Goal: Task Accomplishment & Management: Manage account settings

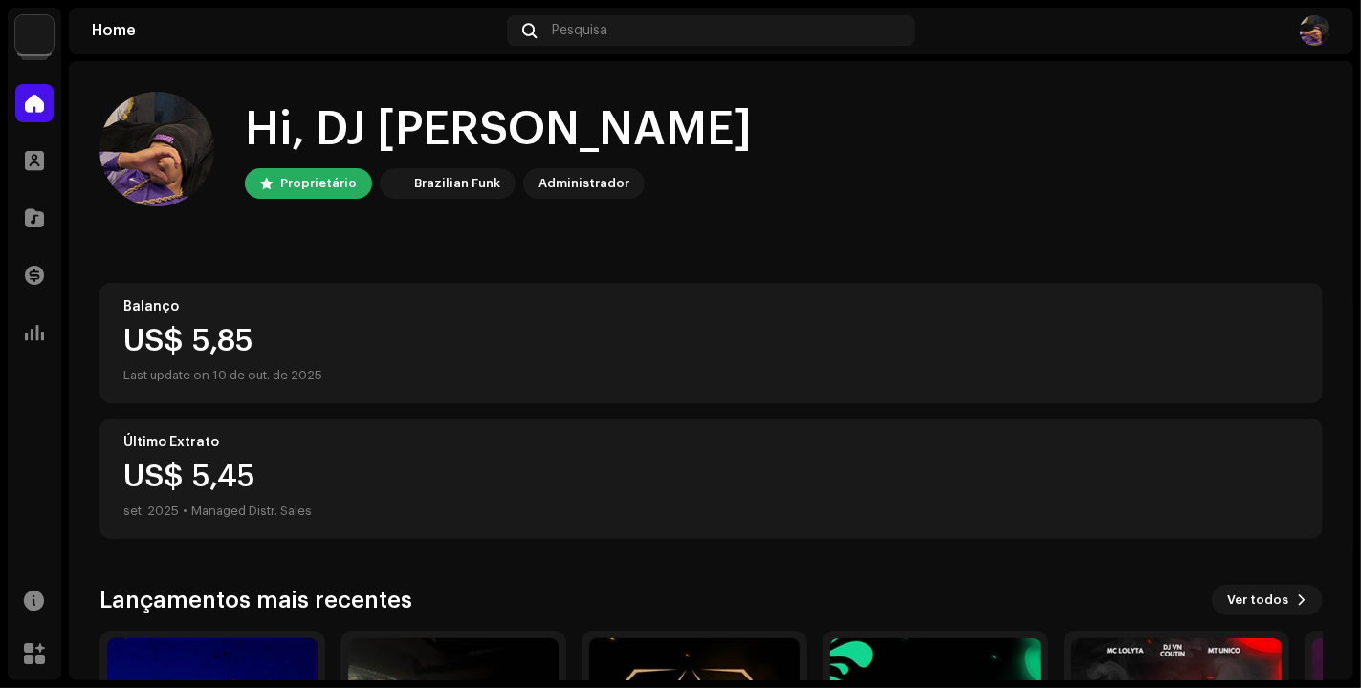
scroll to position [254, 0]
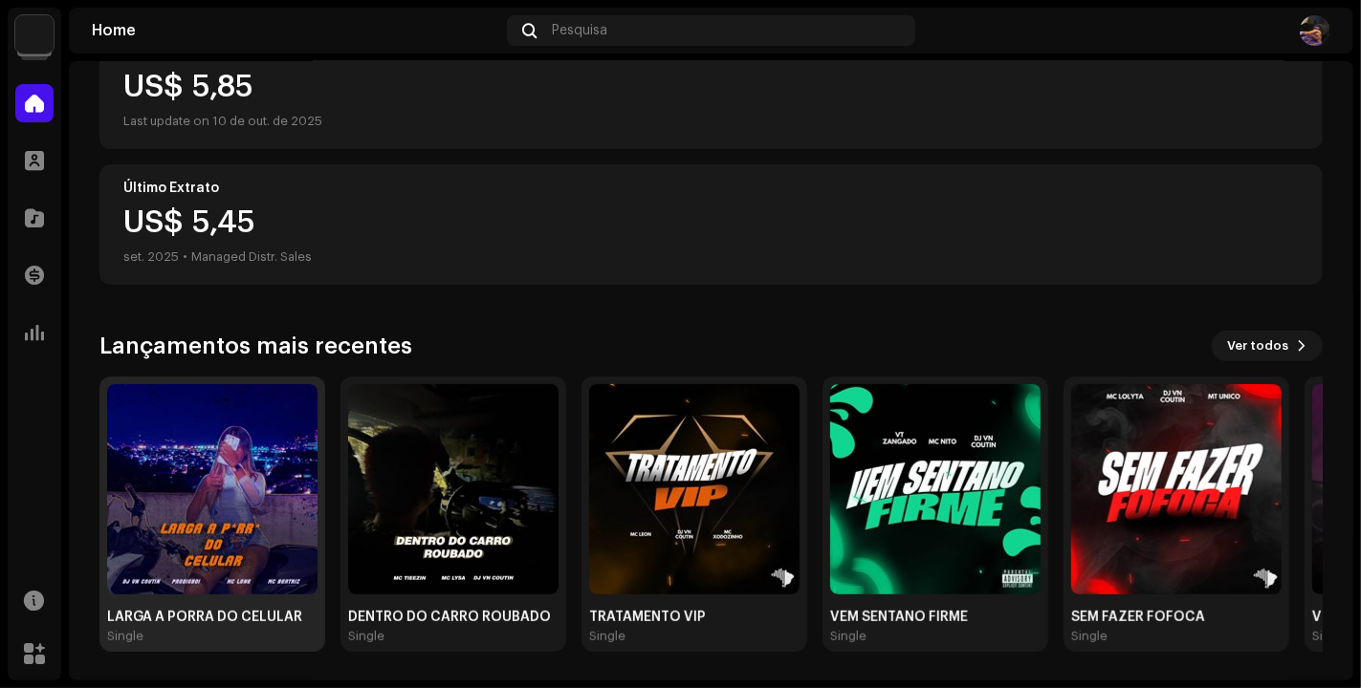
click at [193, 429] on img at bounding box center [212, 489] width 210 height 210
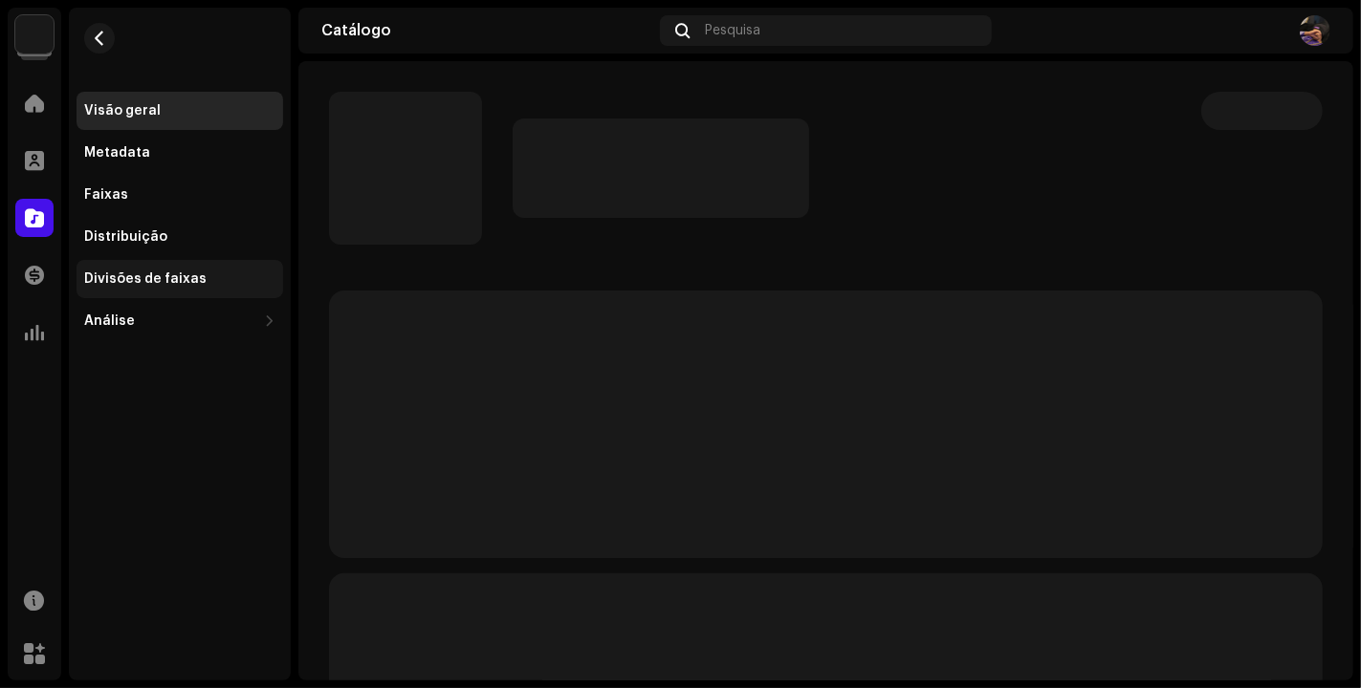
click at [187, 272] on div "Divisões de faixas" at bounding box center [179, 279] width 207 height 38
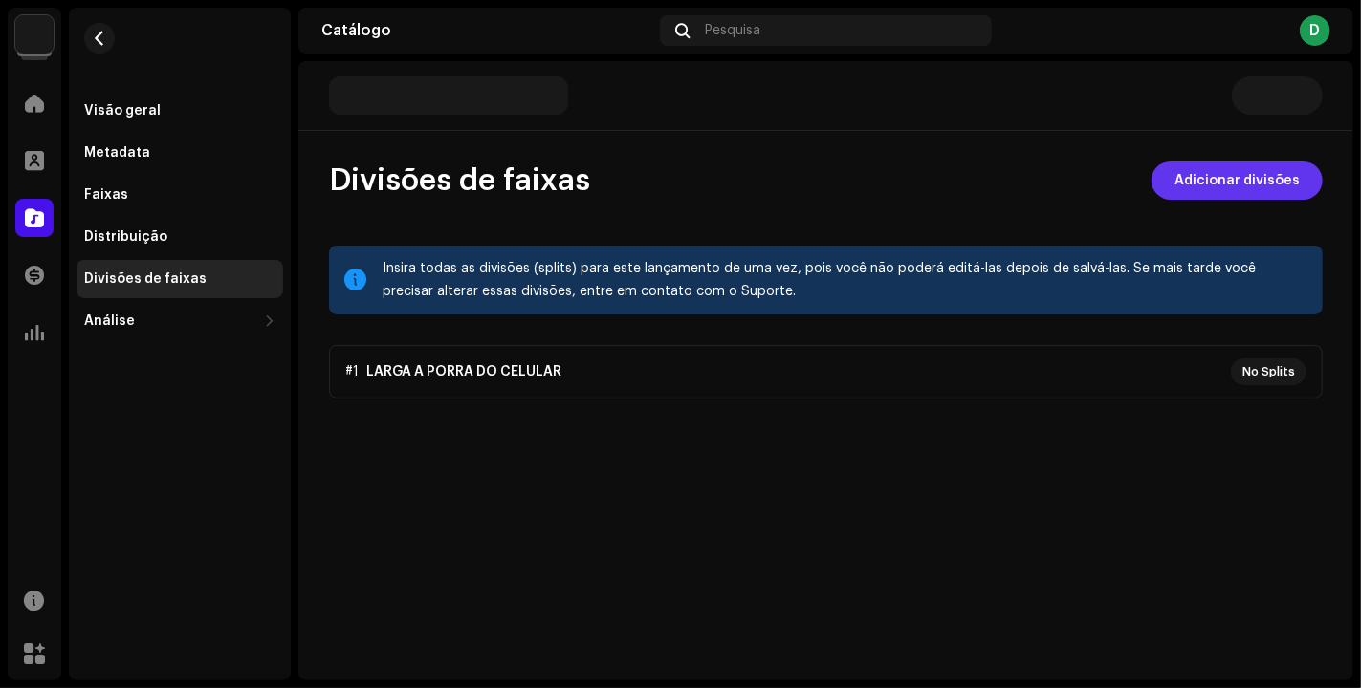
click at [1239, 180] on span "Adicionar divisões" at bounding box center [1236, 181] width 125 height 38
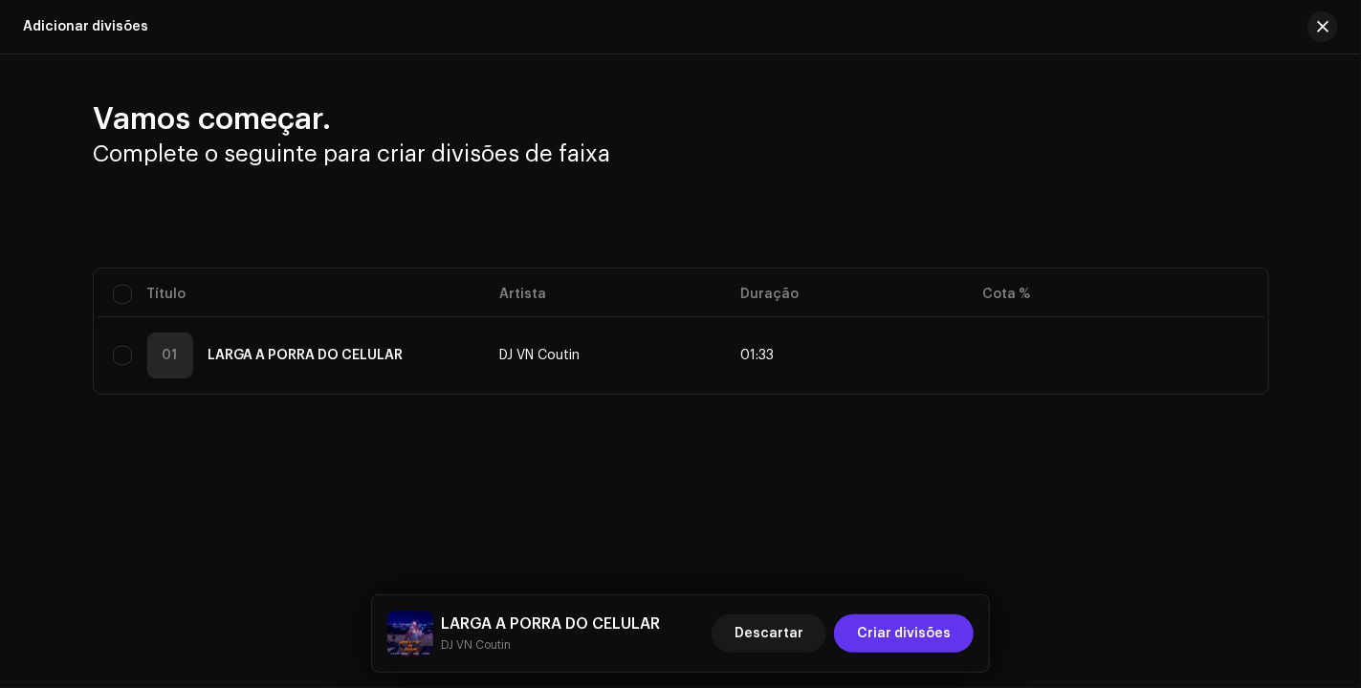
click at [925, 639] on span "Criar divisões" at bounding box center [904, 634] width 94 height 38
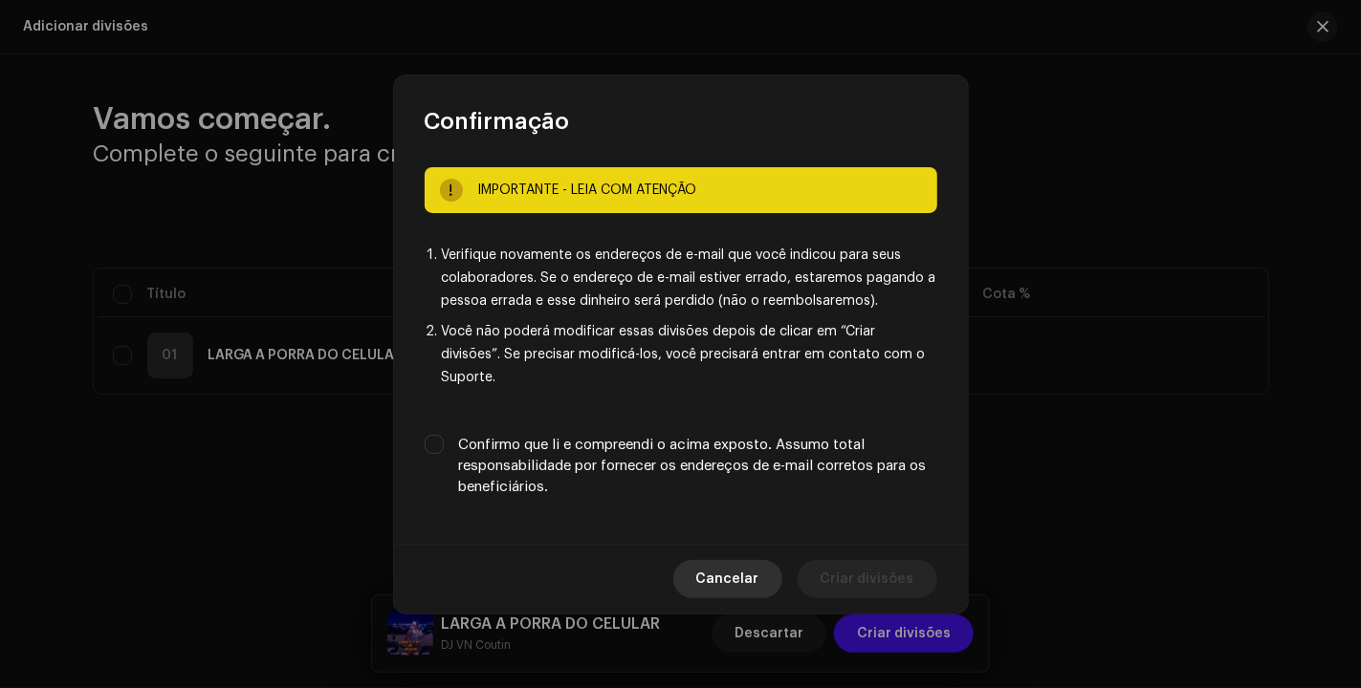
click at [745, 565] on span "Cancelar" at bounding box center [727, 579] width 63 height 38
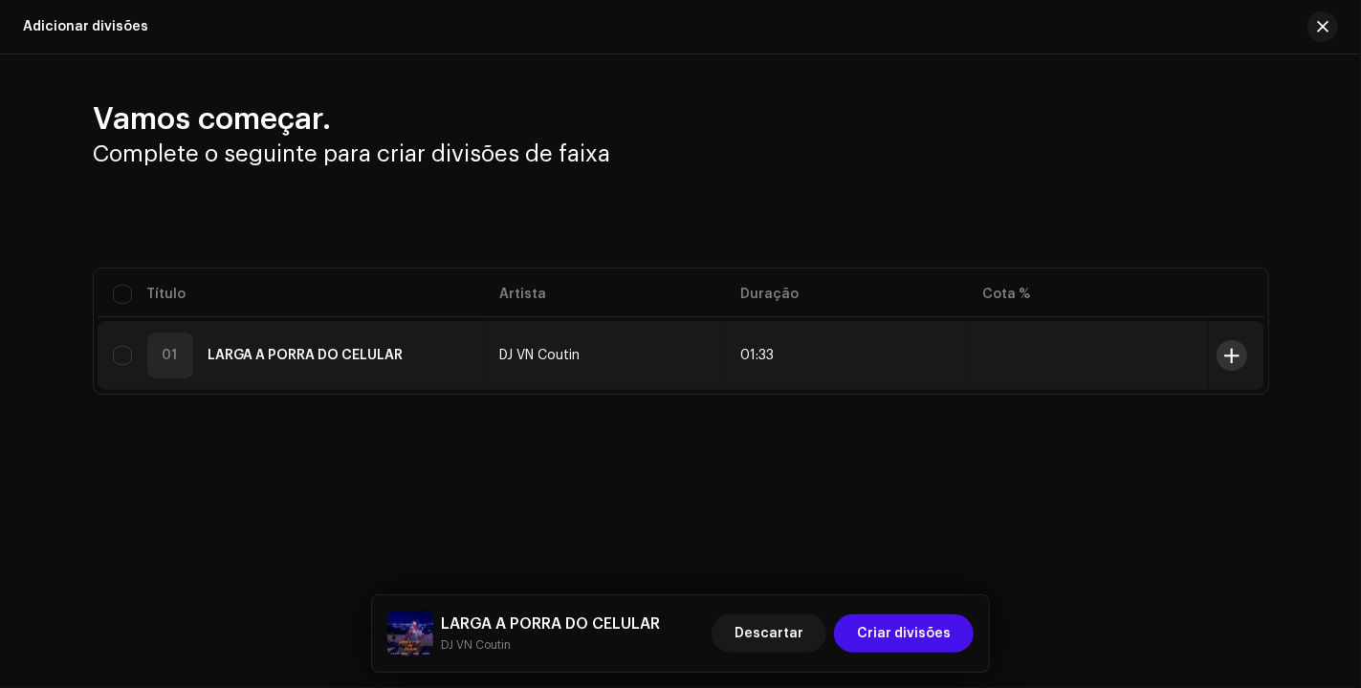
click at [1221, 359] on button at bounding box center [1231, 355] width 31 height 31
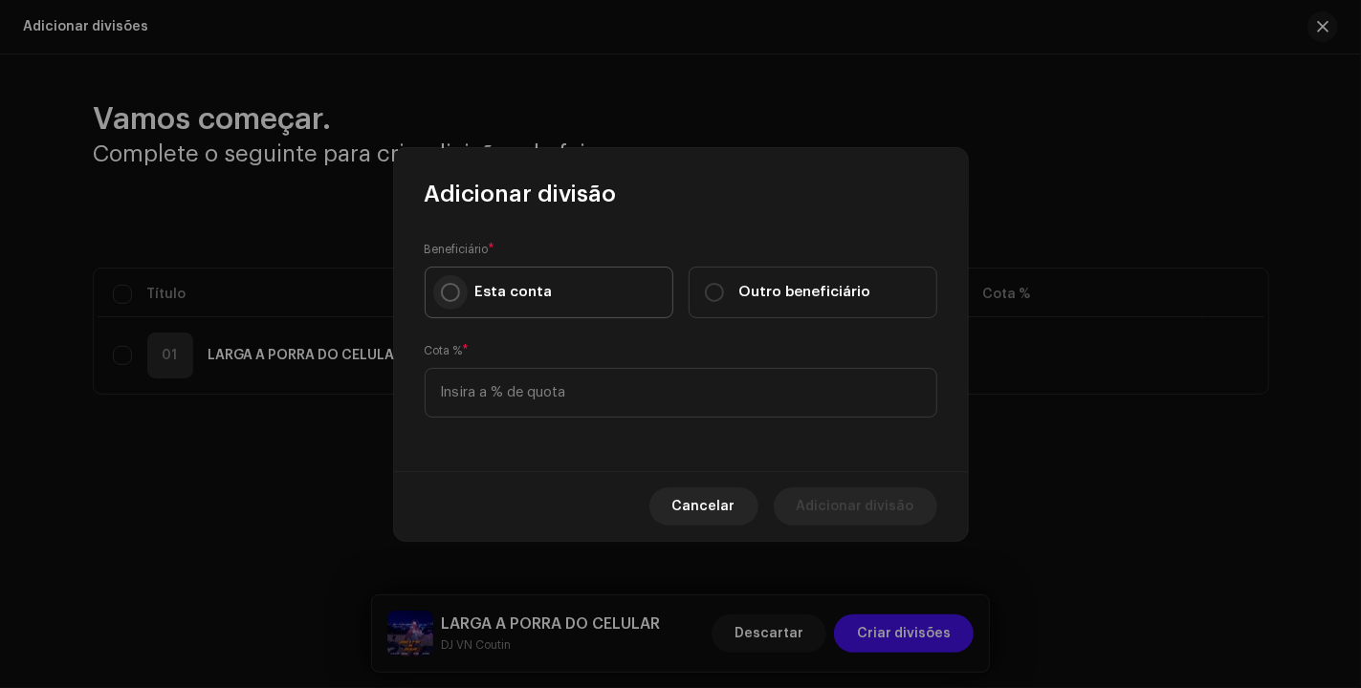
click at [450, 292] on input "Esta conta" at bounding box center [450, 292] width 19 height 19
radio input "true"
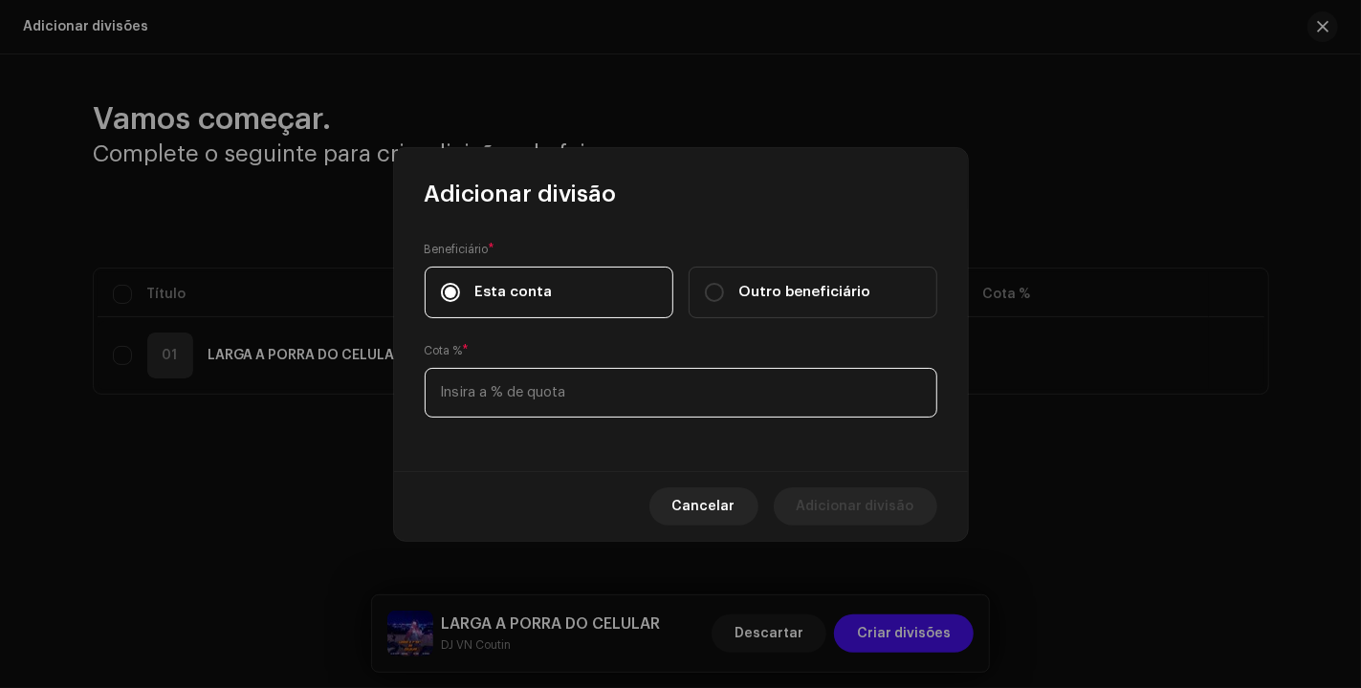
click at [674, 403] on input at bounding box center [680, 393] width 512 height 50
type input "25,00"
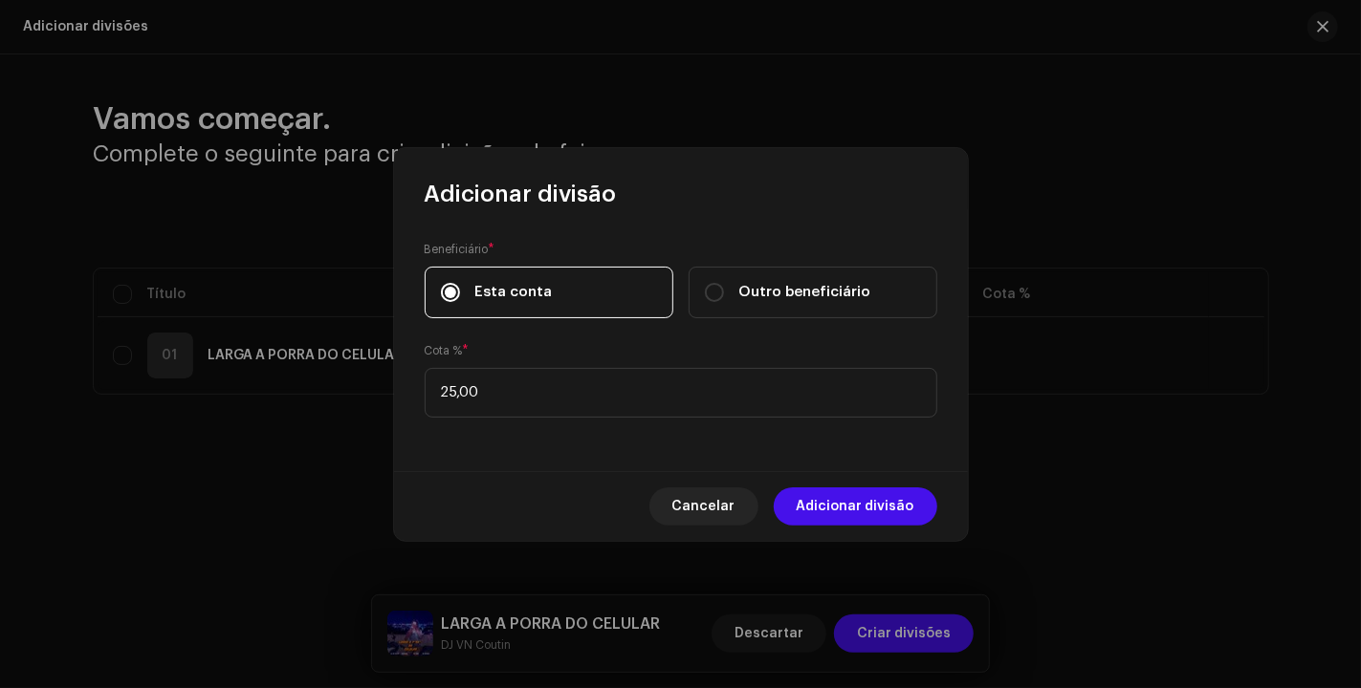
click at [896, 506] on span "Adicionar divisão" at bounding box center [855, 507] width 118 height 38
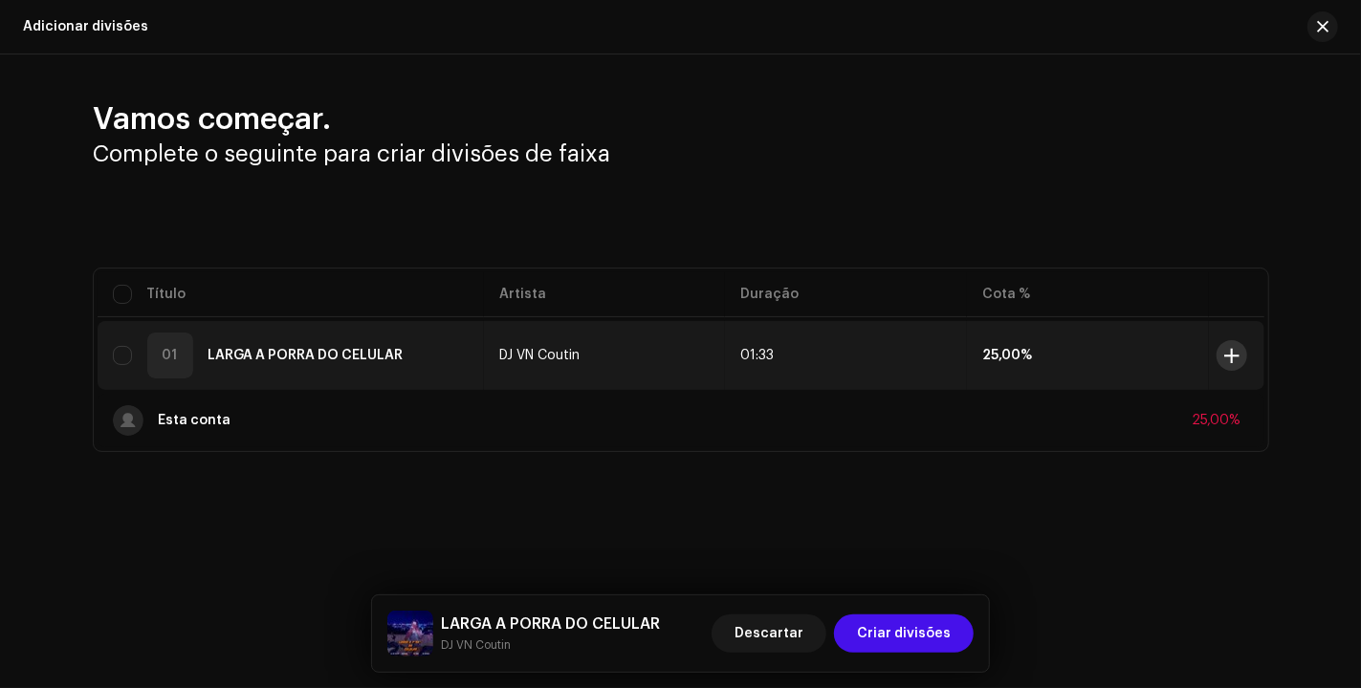
click at [1230, 353] on span at bounding box center [1231, 355] width 14 height 15
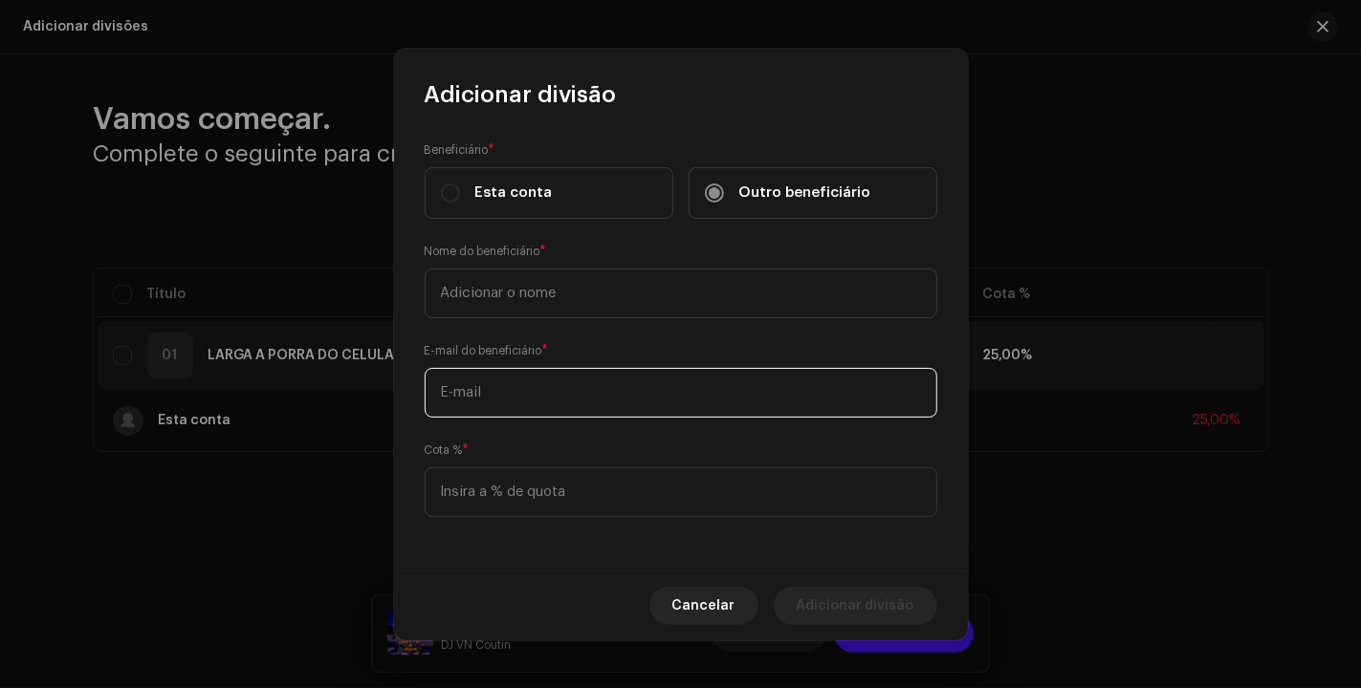
click at [582, 411] on input "text" at bounding box center [680, 393] width 512 height 50
paste input "[EMAIL_ADDRESS][DOMAIN_NAME]"
type input "[EMAIL_ADDRESS][DOMAIN_NAME]"
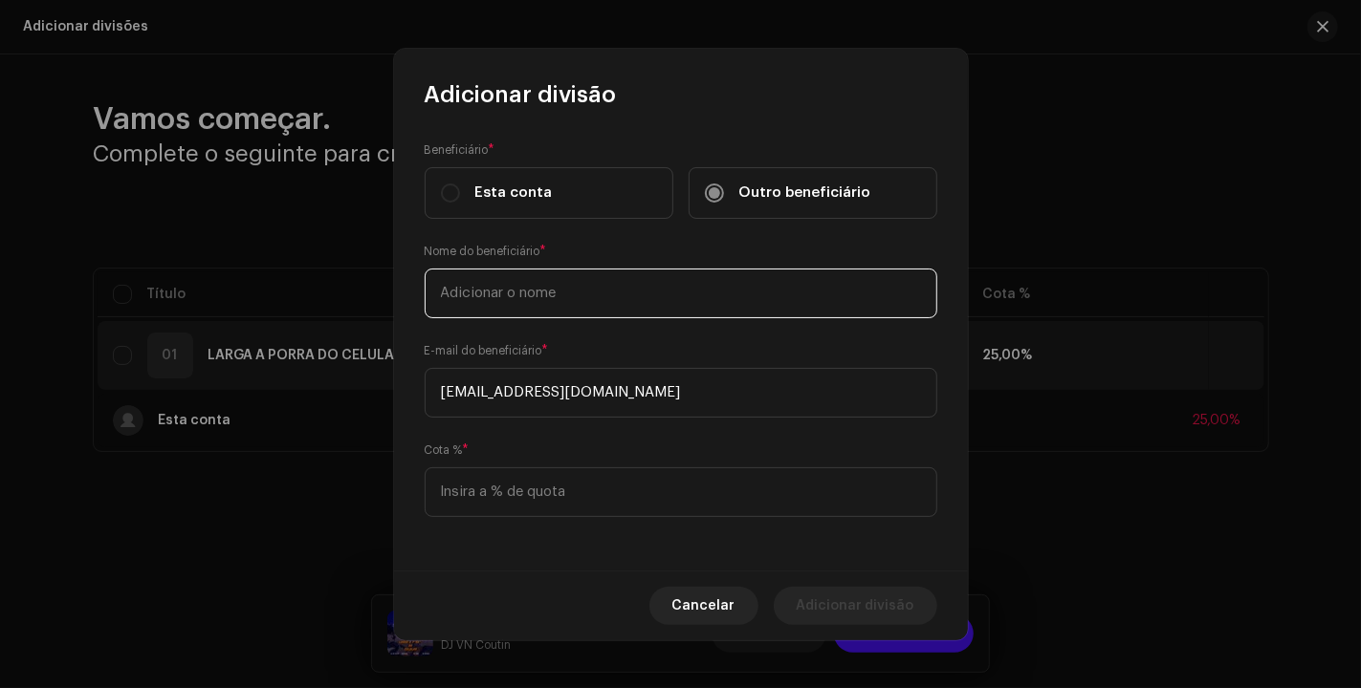
click at [586, 305] on input "text" at bounding box center [680, 294] width 512 height 50
click at [492, 286] on input "ProdiGboi" at bounding box center [680, 294] width 512 height 50
type input "ProdiGBoi"
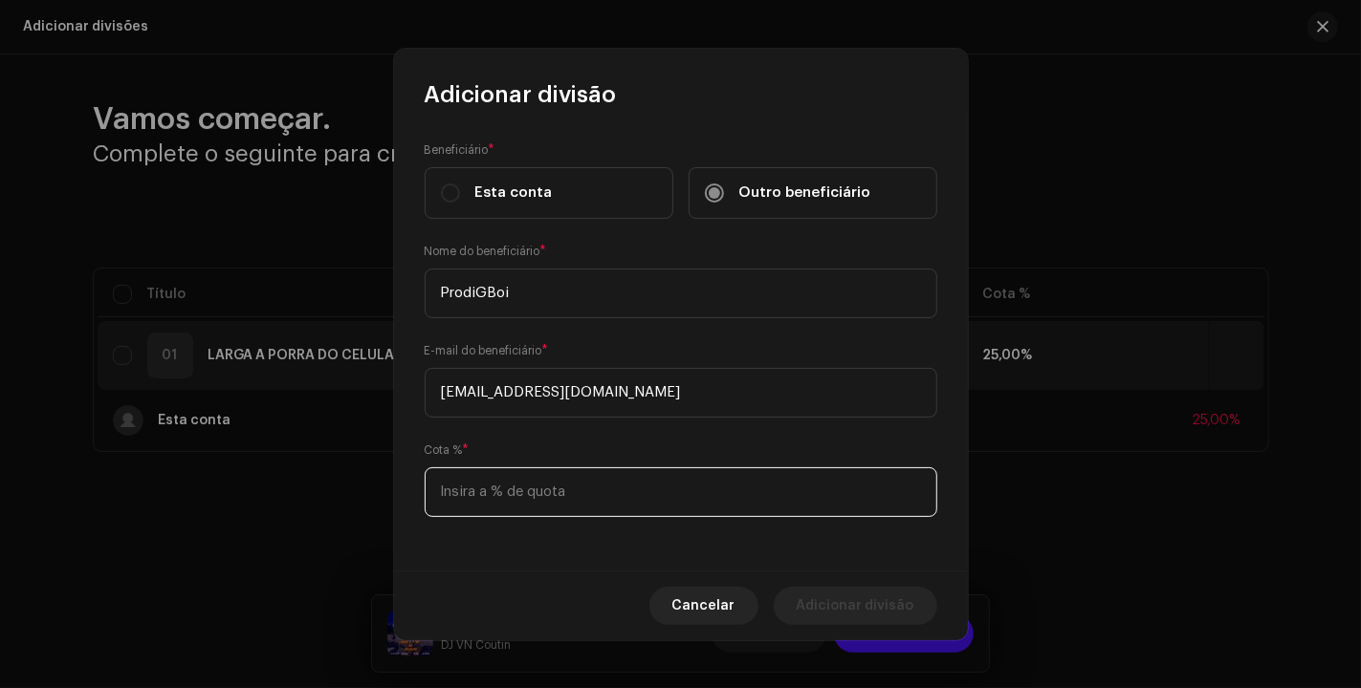
click at [565, 492] on input at bounding box center [680, 493] width 512 height 50
type input "25,00"
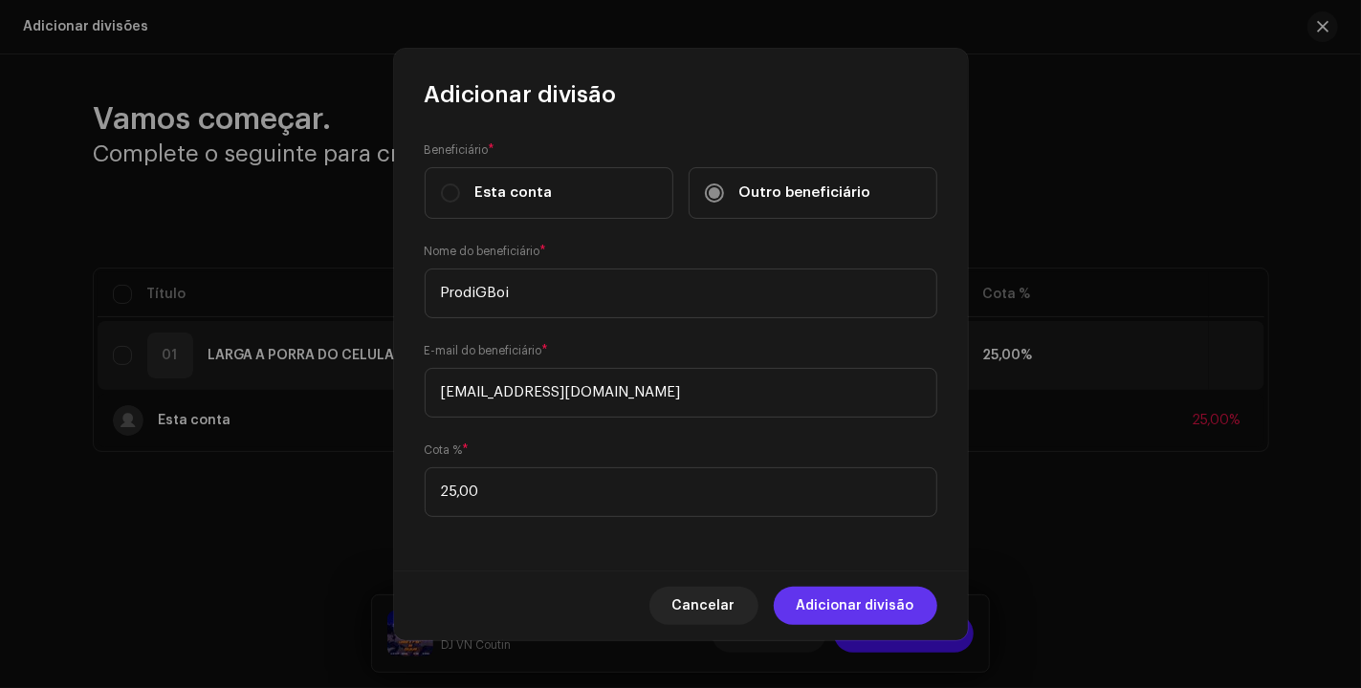
click at [883, 597] on span "Adicionar divisão" at bounding box center [855, 606] width 118 height 38
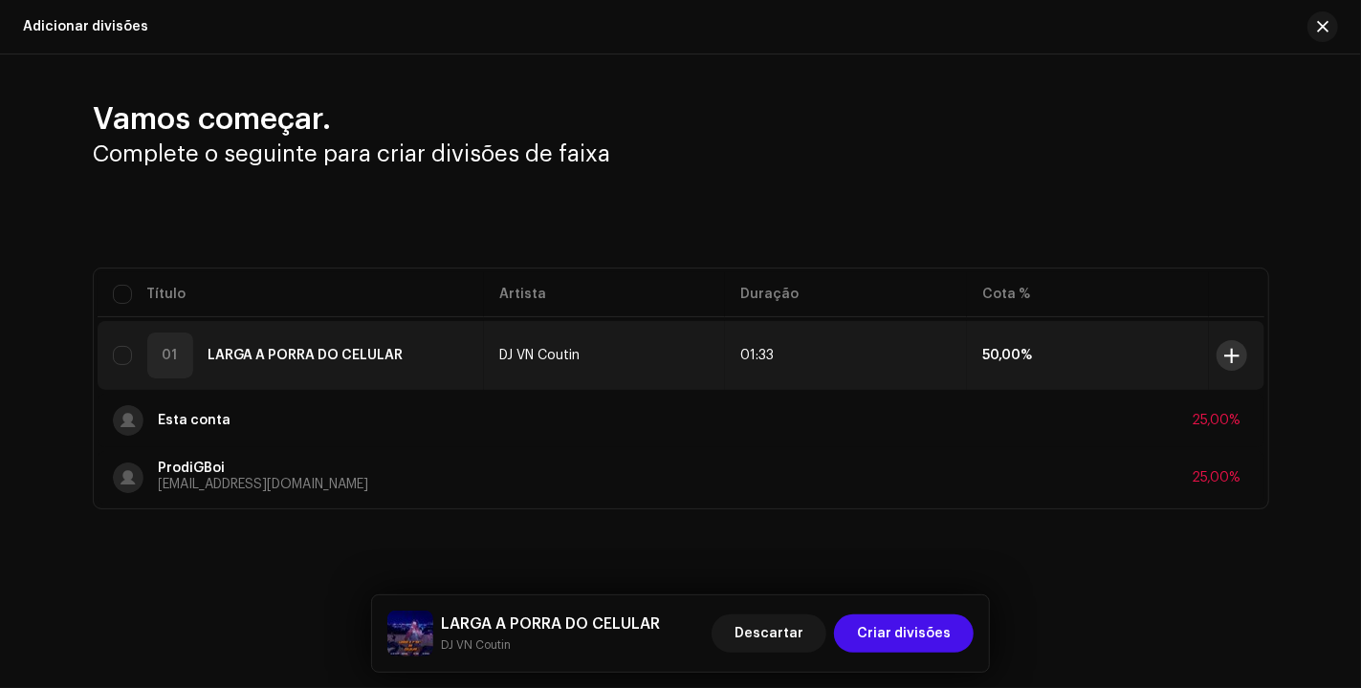
click at [1237, 351] on span at bounding box center [1231, 355] width 14 height 15
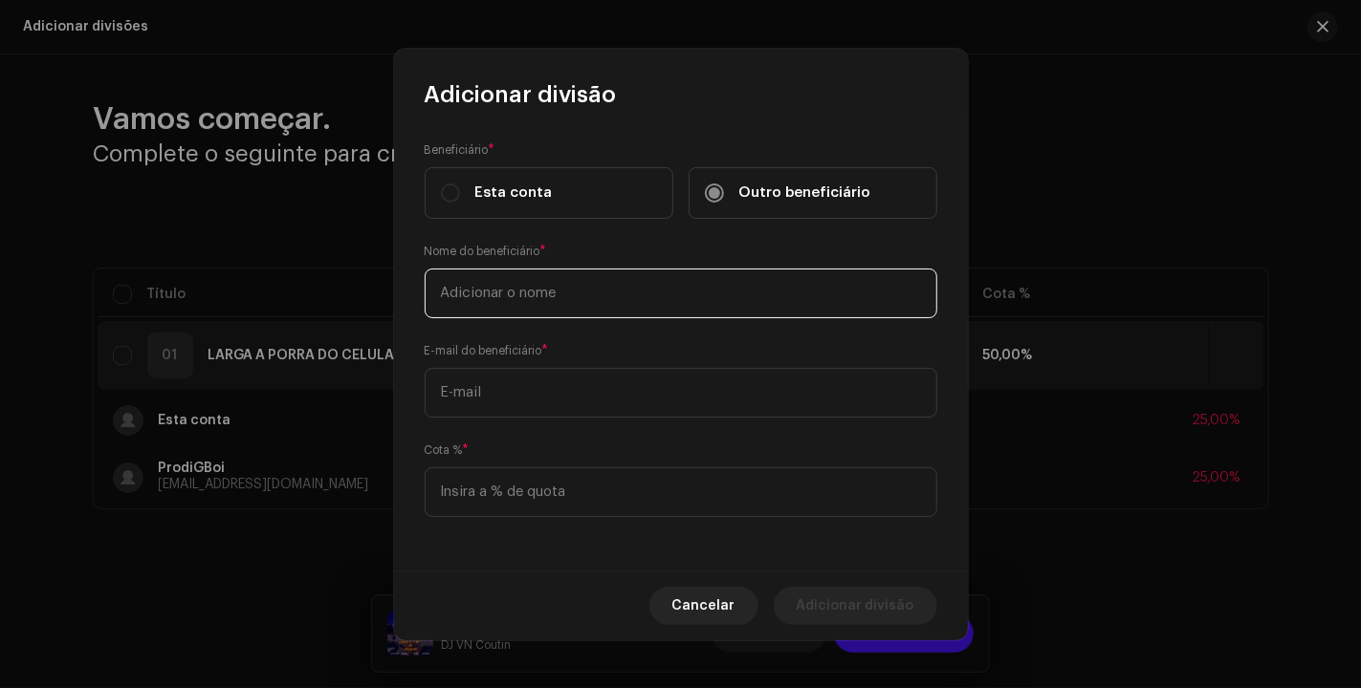
click at [599, 310] on input "text" at bounding box center [680, 294] width 512 height 50
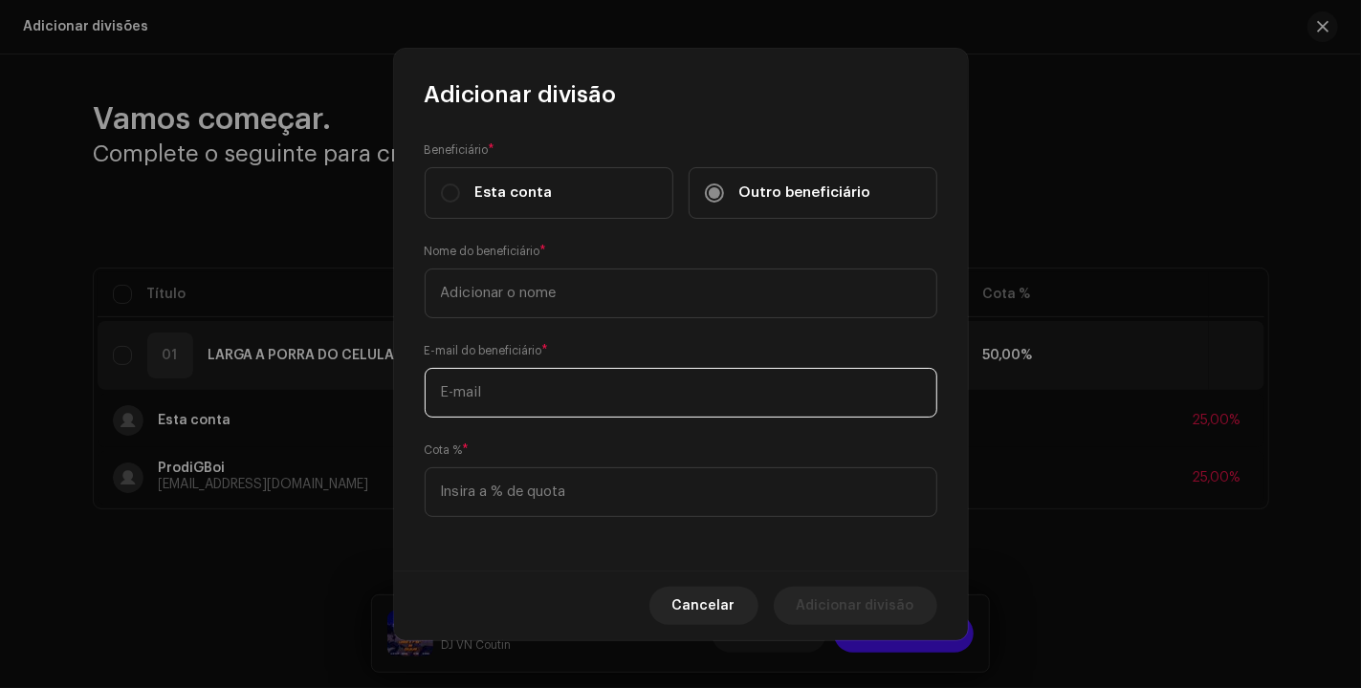
click at [594, 382] on input "text" at bounding box center [680, 393] width 512 height 50
paste input "[PERSON_NAME][EMAIL_ADDRESS][DOMAIN_NAME]"
type input "[PERSON_NAME][EMAIL_ADDRESS][DOMAIN_NAME]"
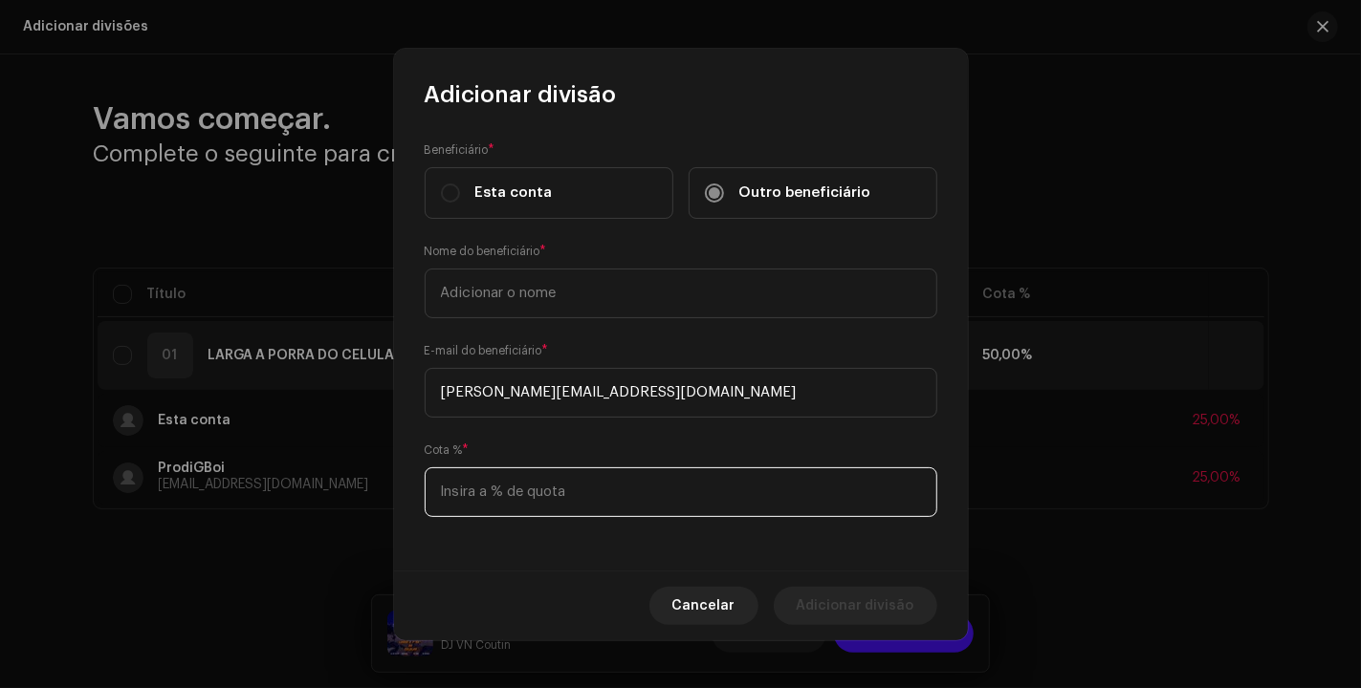
click at [514, 503] on input at bounding box center [680, 493] width 512 height 50
type input "25,00"
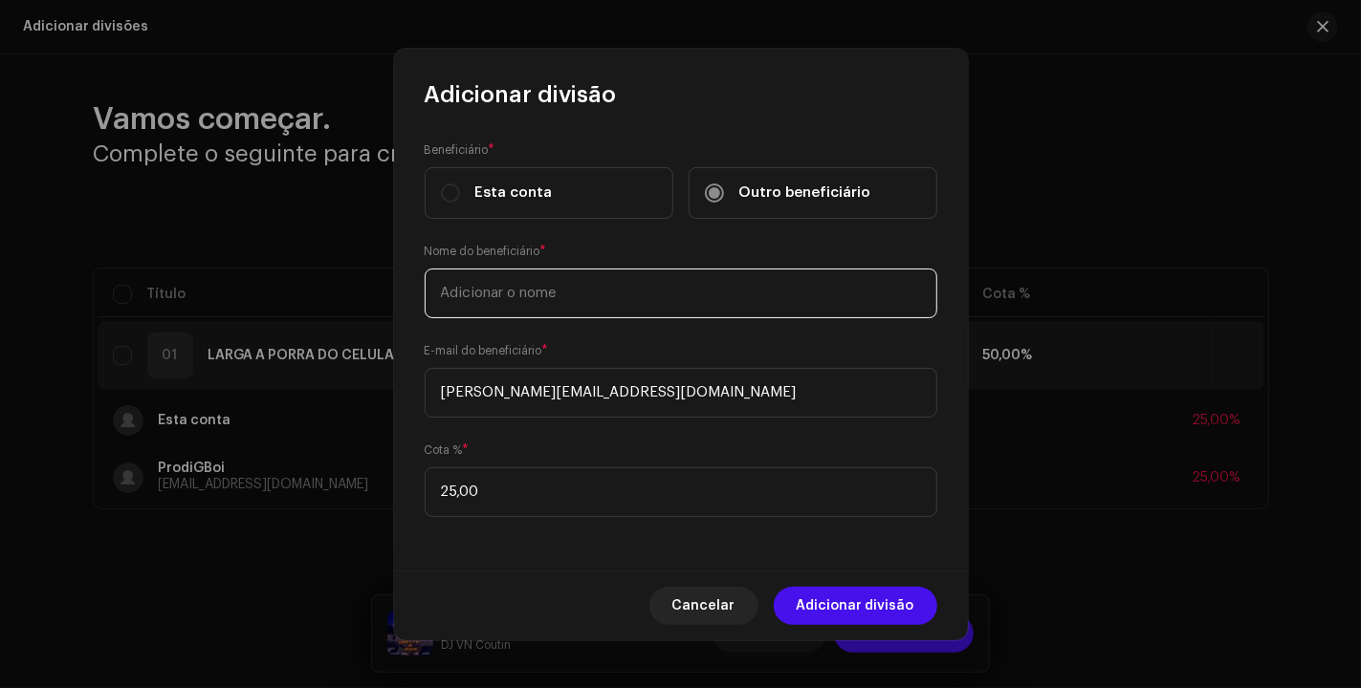
click at [700, 298] on input "text" at bounding box center [680, 294] width 512 height 50
paste input "MC LONE"
type input "MC LONE"
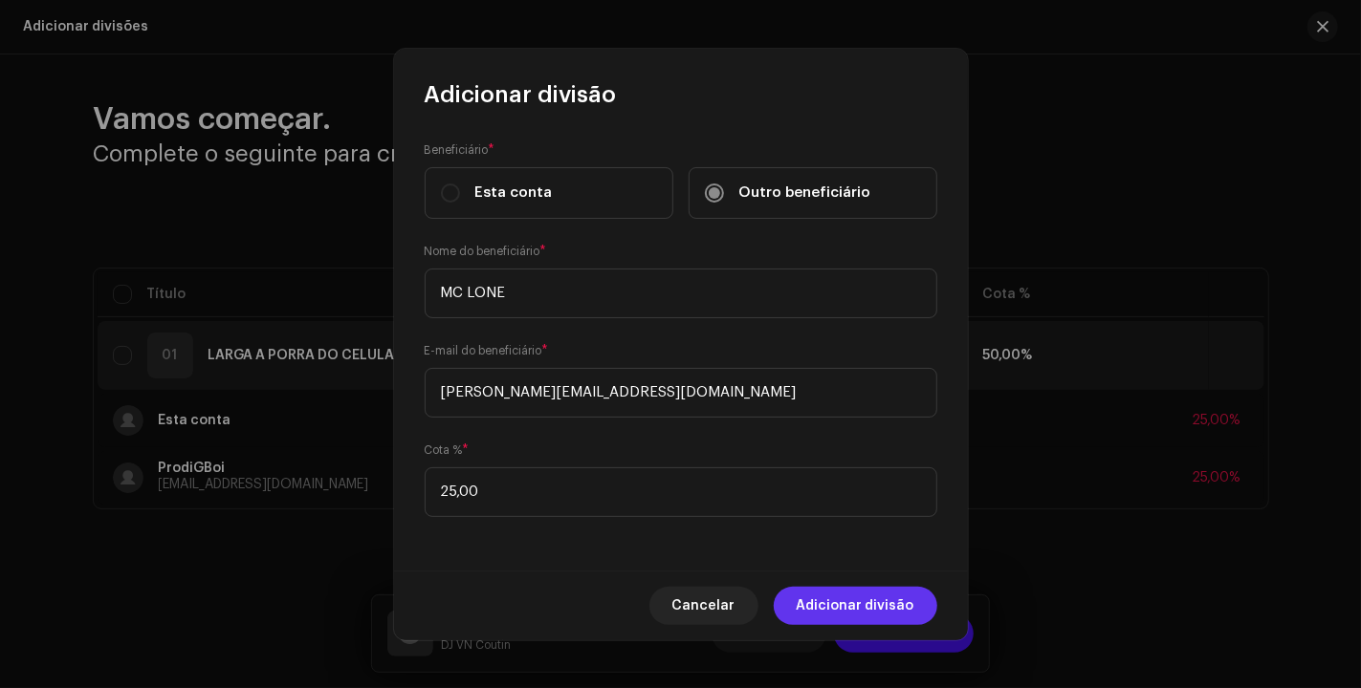
click at [871, 601] on span "Adicionar divisão" at bounding box center [855, 606] width 118 height 38
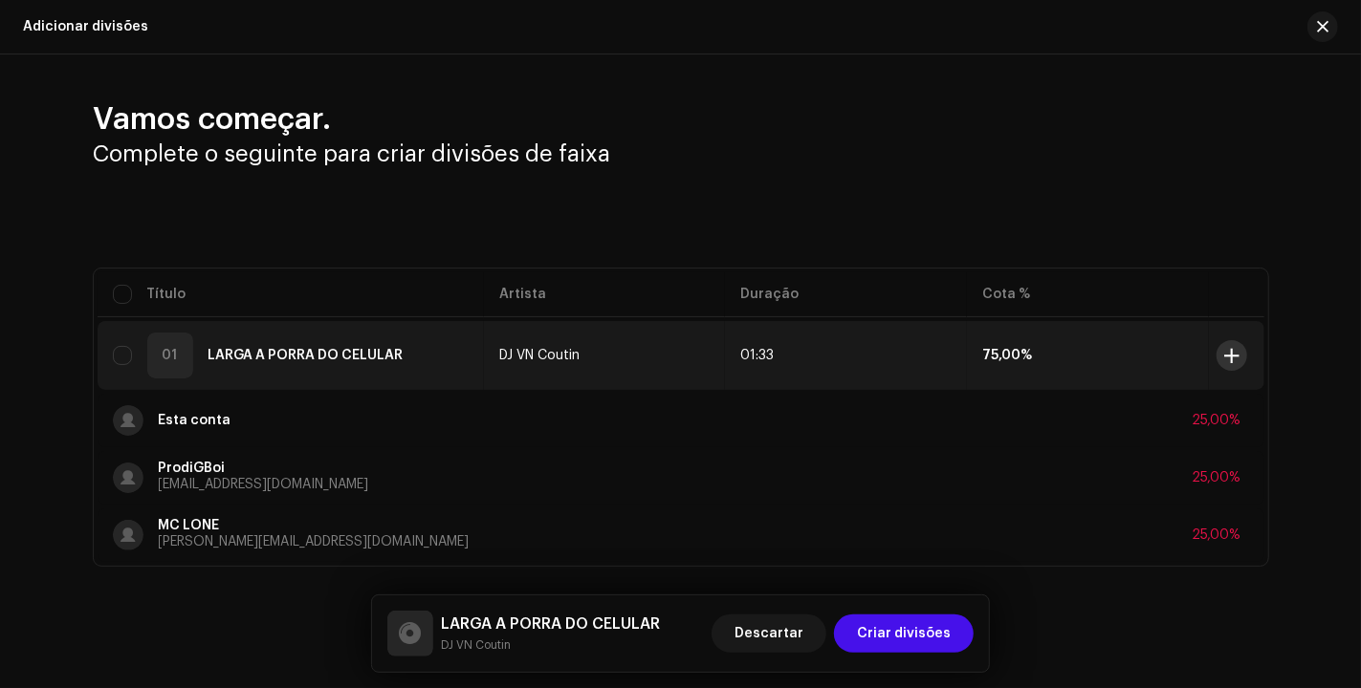
click at [1224, 351] on span at bounding box center [1231, 355] width 14 height 15
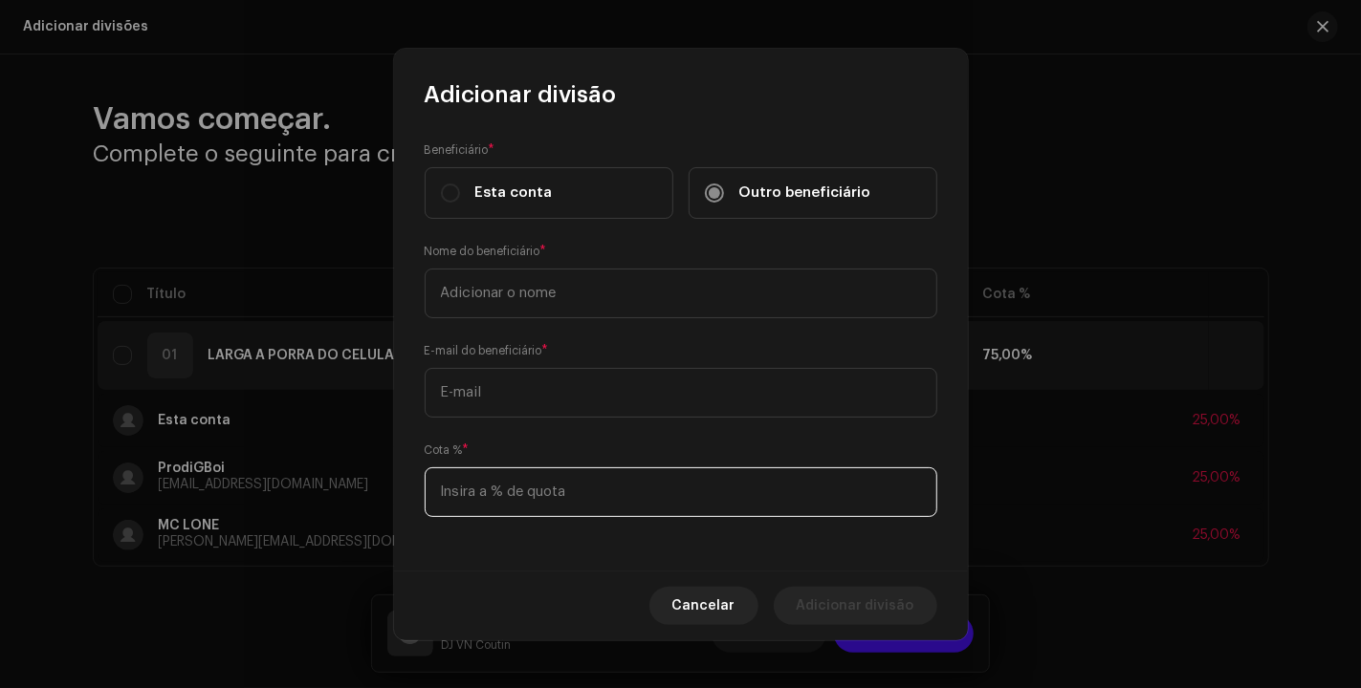
click at [571, 481] on input at bounding box center [680, 493] width 512 height 50
type input "25,00"
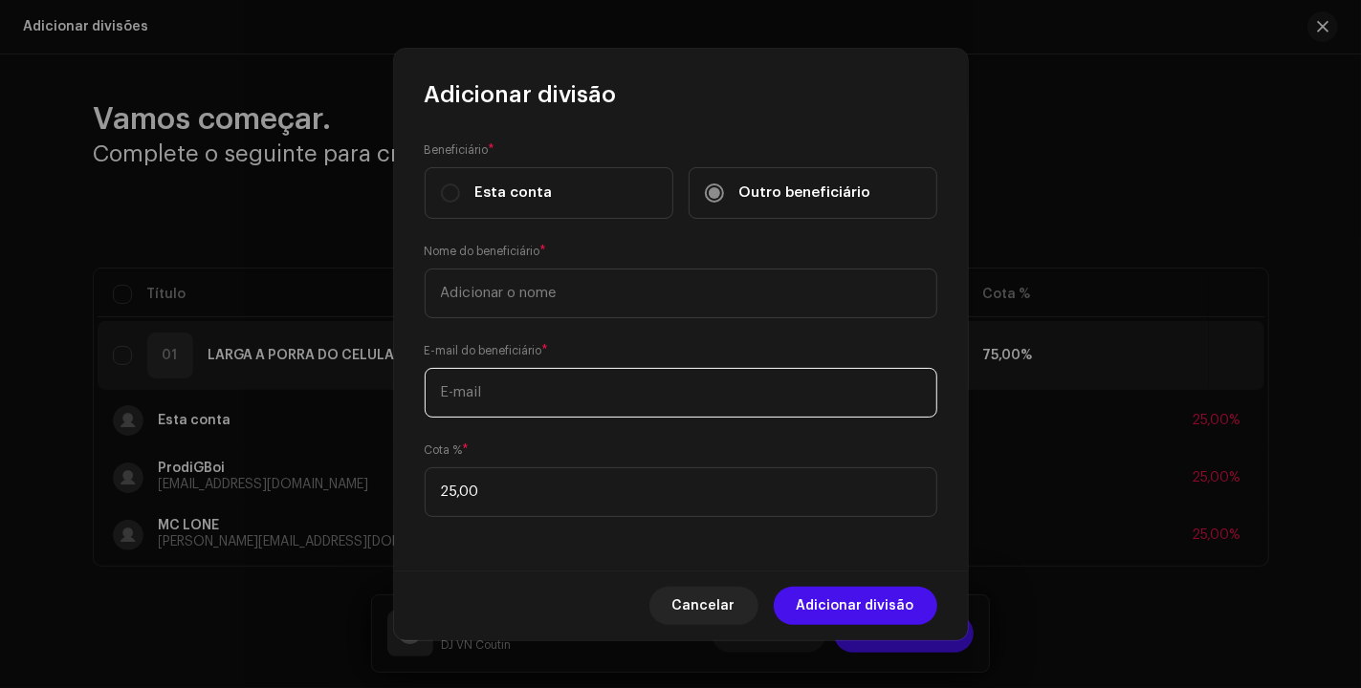
click at [521, 399] on input "text" at bounding box center [680, 393] width 512 height 50
paste input "[EMAIL_ADDRESS][DOMAIN_NAME]"
type input "[EMAIL_ADDRESS][DOMAIN_NAME]"
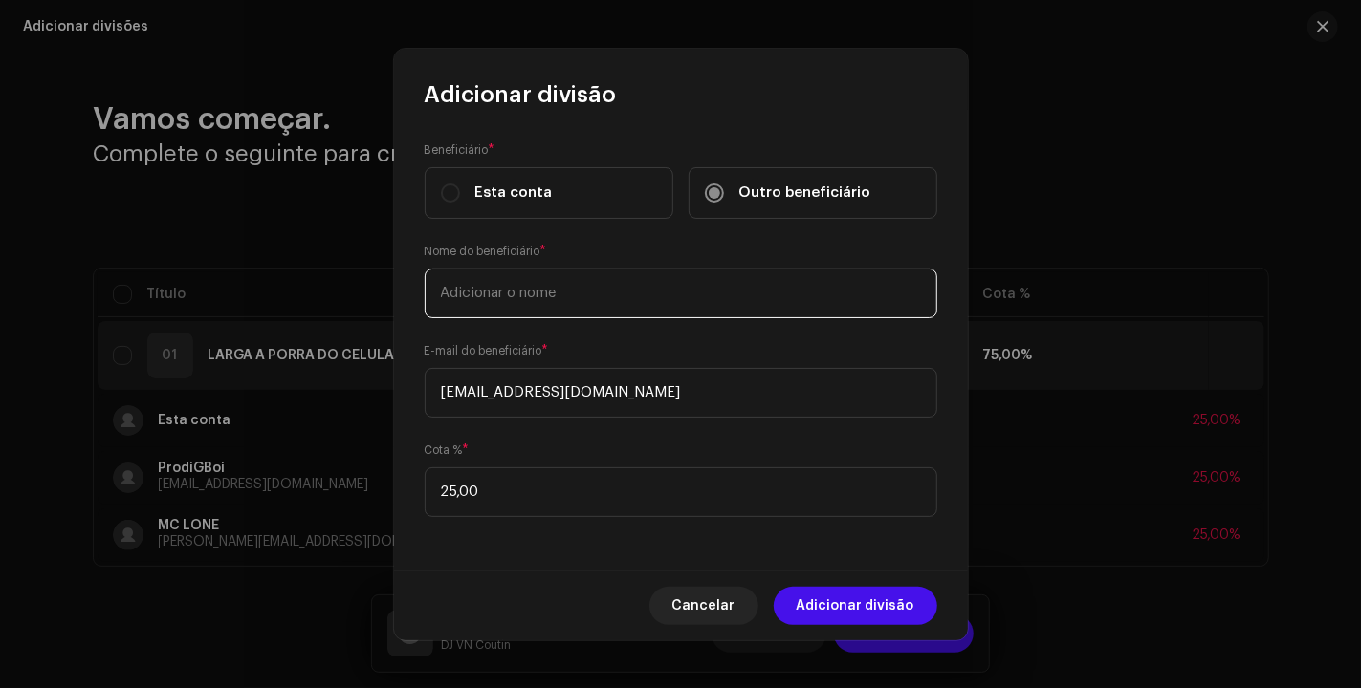
drag, startPoint x: 537, startPoint y: 292, endPoint x: 560, endPoint y: 296, distance: 23.4
click at [538, 289] on input "text" at bounding box center [680, 294] width 512 height 50
type input "MC [PERSON_NAME]"
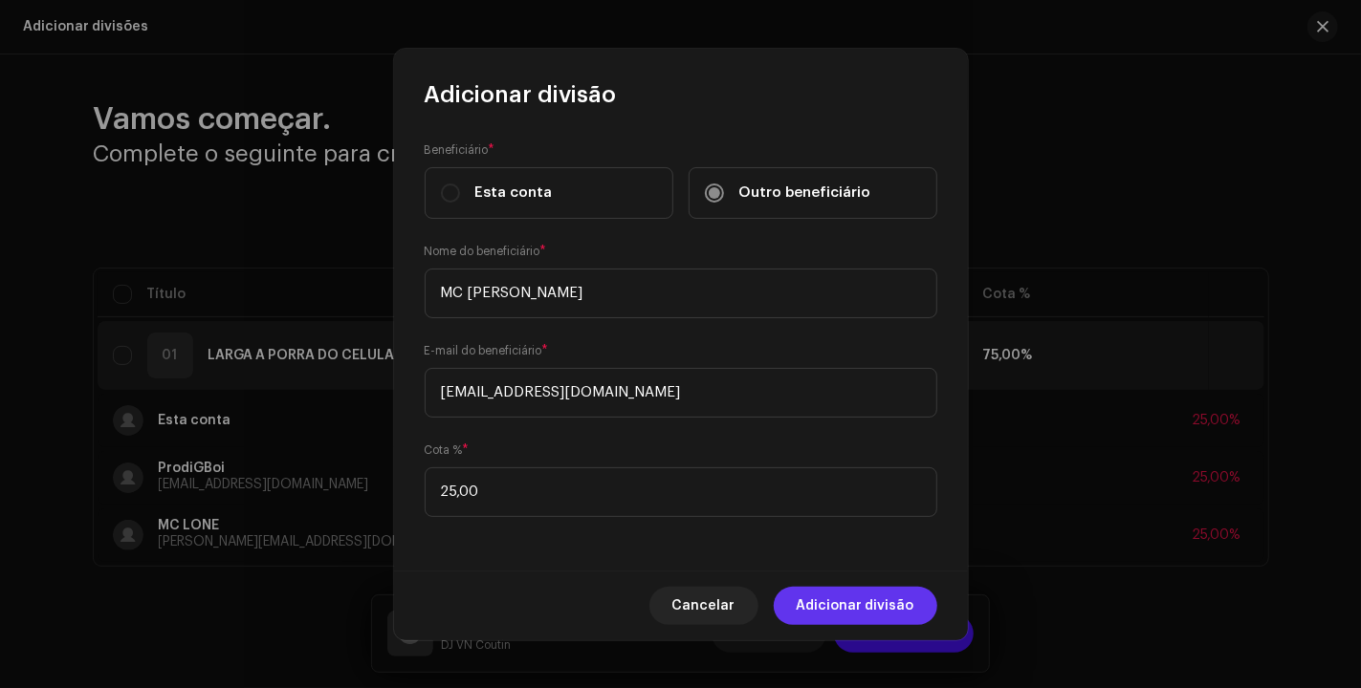
click at [891, 603] on span "Adicionar divisão" at bounding box center [855, 606] width 118 height 38
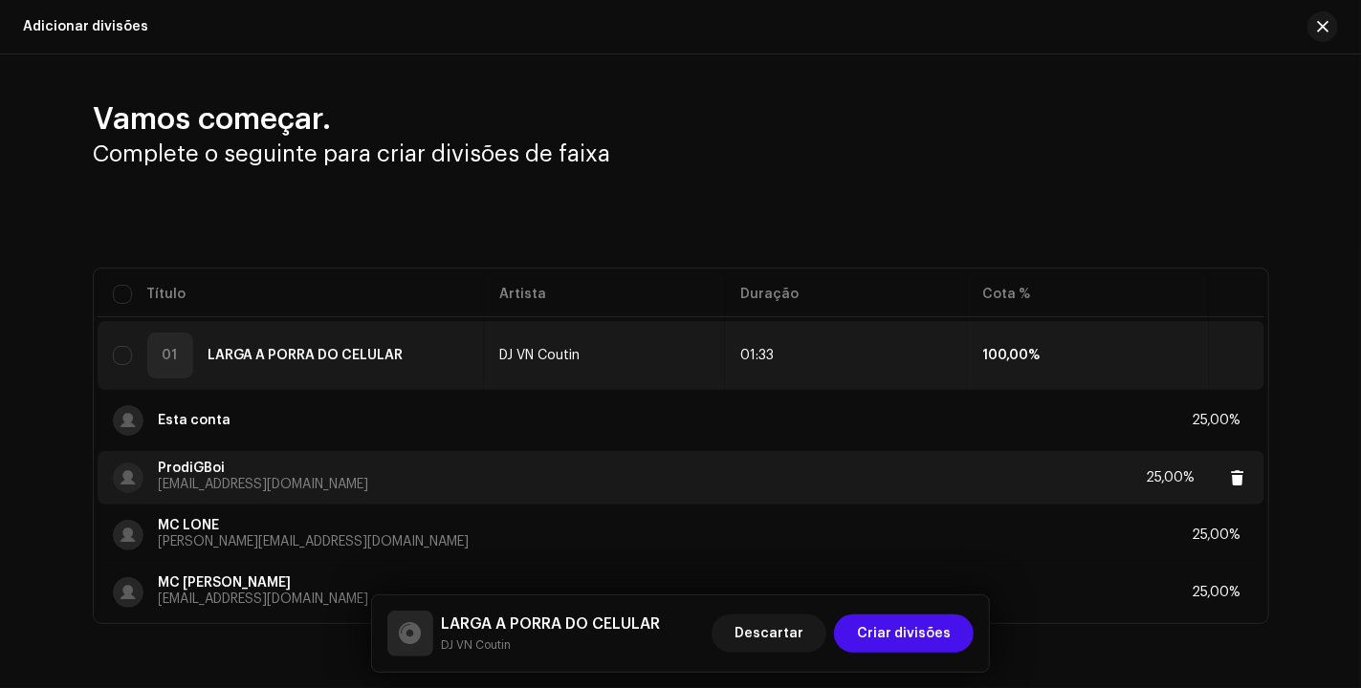
scroll to position [79, 0]
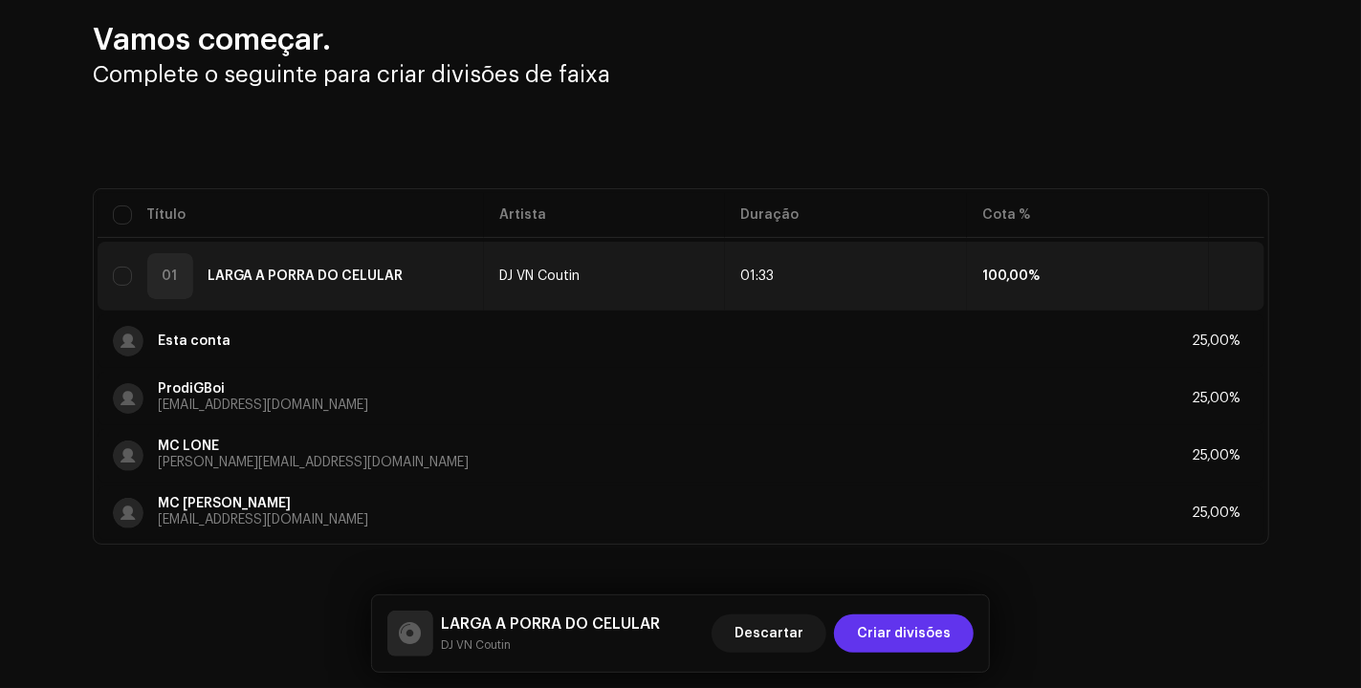
click at [927, 626] on span "Criar divisões" at bounding box center [904, 634] width 94 height 38
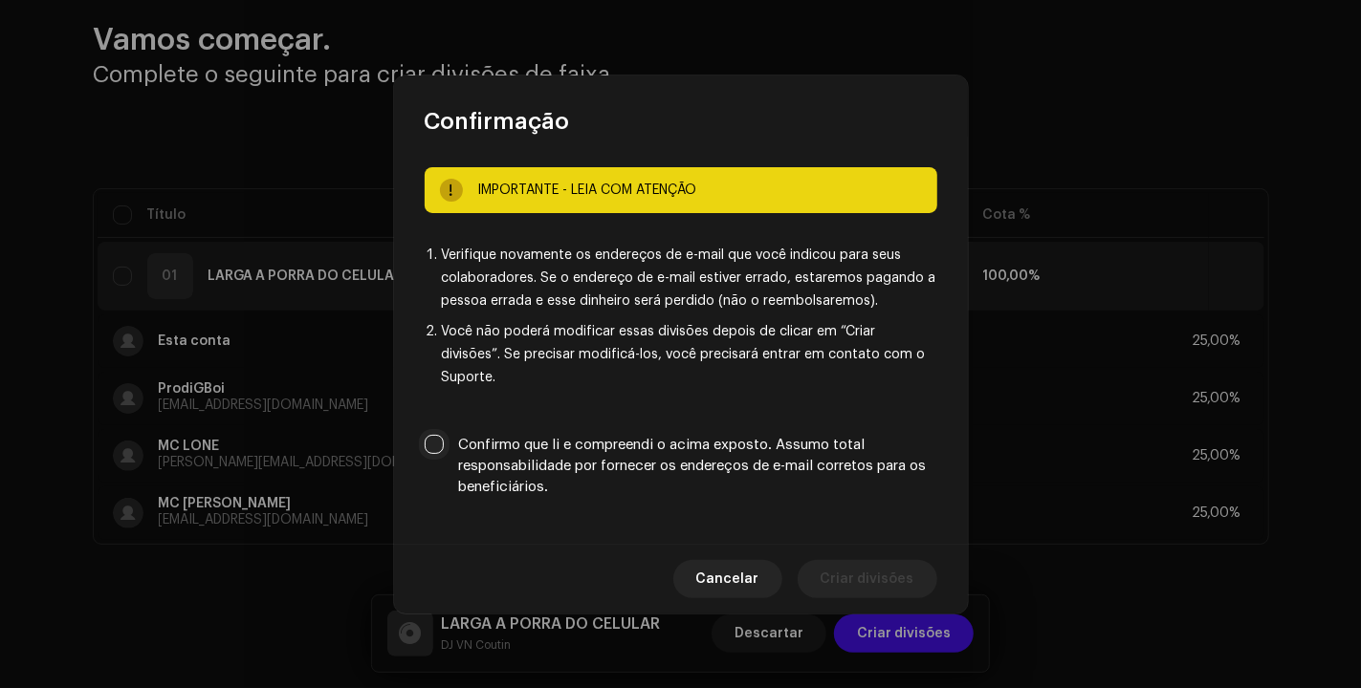
click at [438, 441] on input "Confirmo que li e compreendi o acima exposto. Assumo total responsabilidade por…" at bounding box center [433, 444] width 19 height 19
checkbox input "true"
click at [915, 566] on button "Criar divisões" at bounding box center [867, 579] width 140 height 38
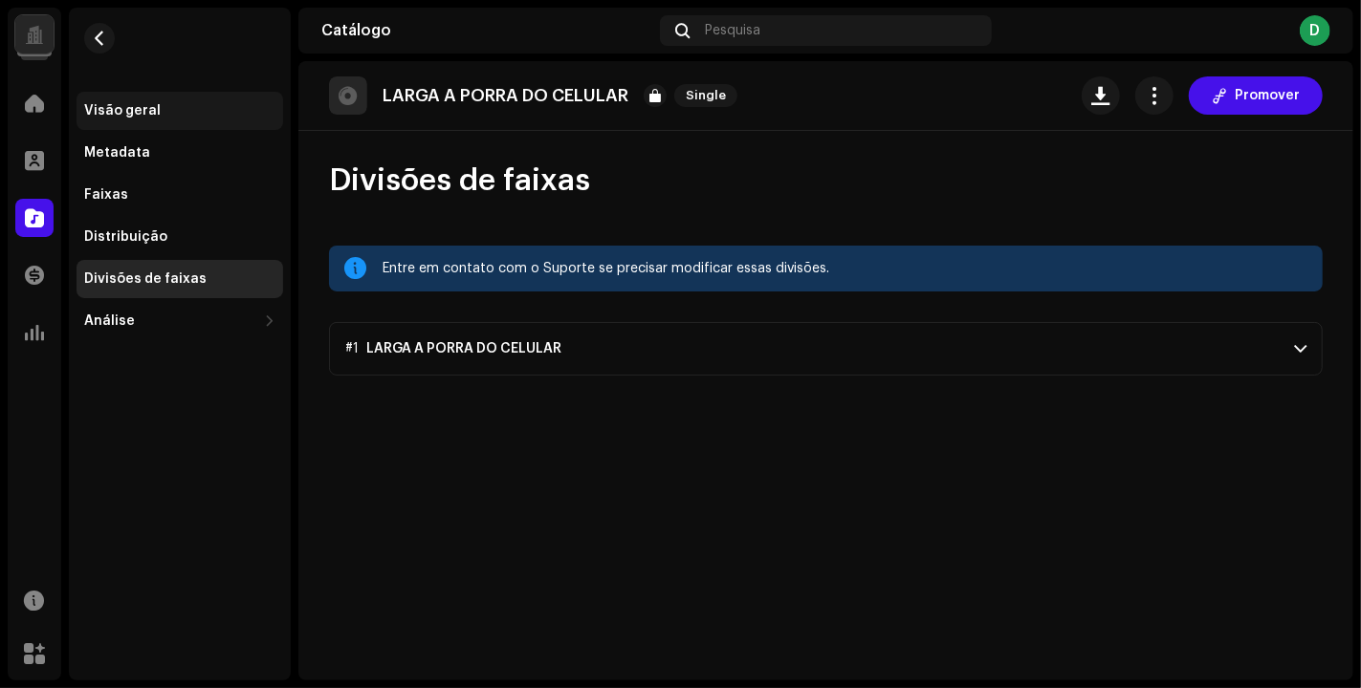
click at [192, 112] on div "Visão geral" at bounding box center [179, 110] width 191 height 15
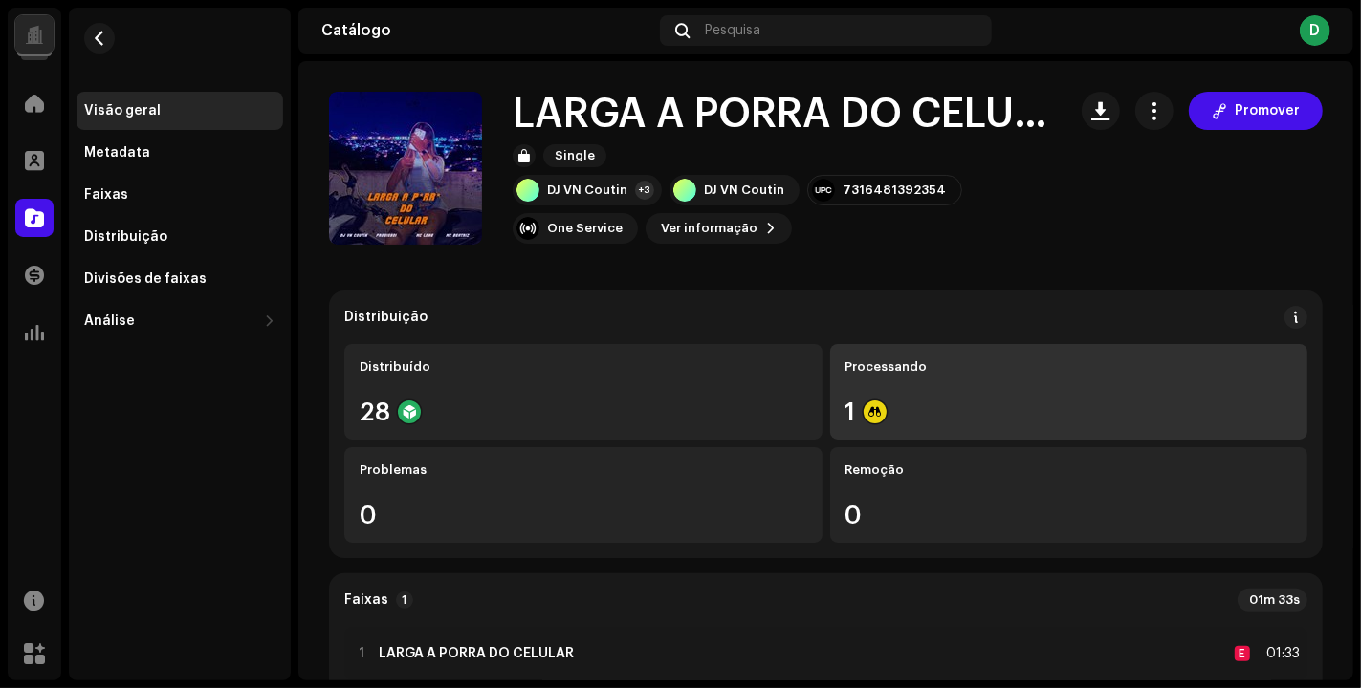
click at [939, 403] on div "1" at bounding box center [1068, 412] width 447 height 25
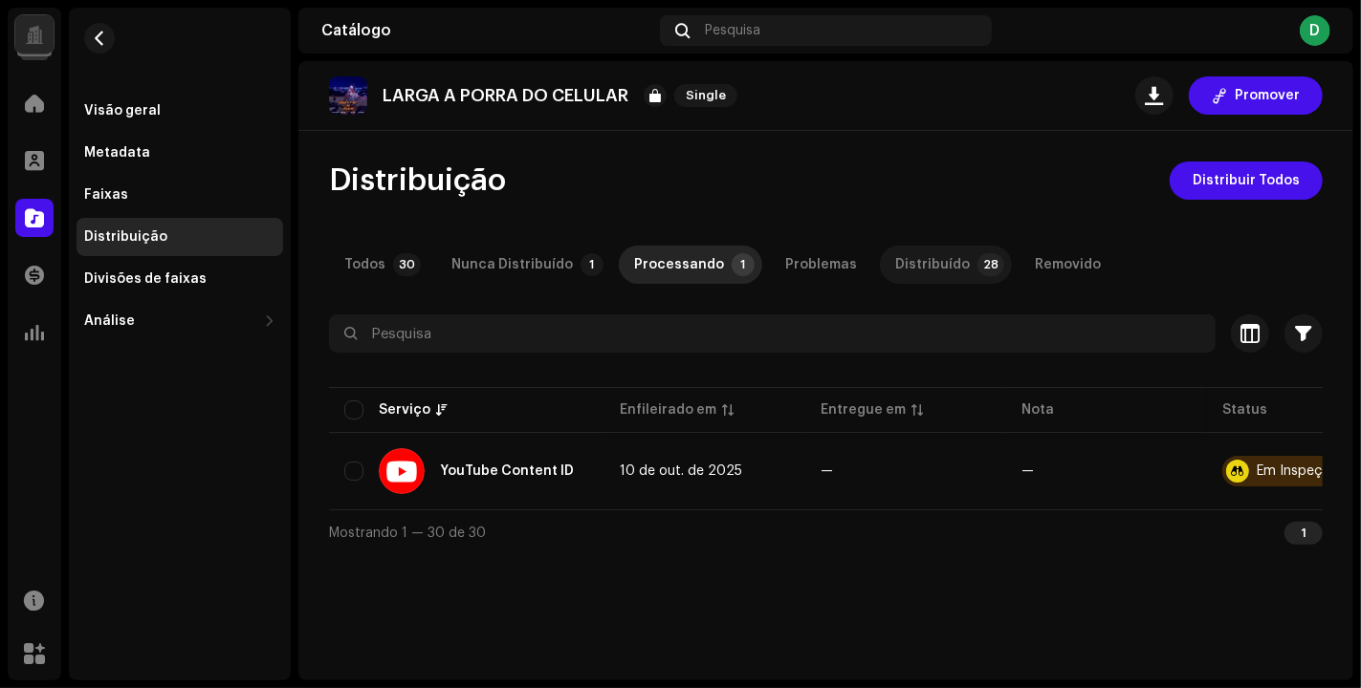
click at [900, 246] on div "Distribuído" at bounding box center [932, 265] width 75 height 38
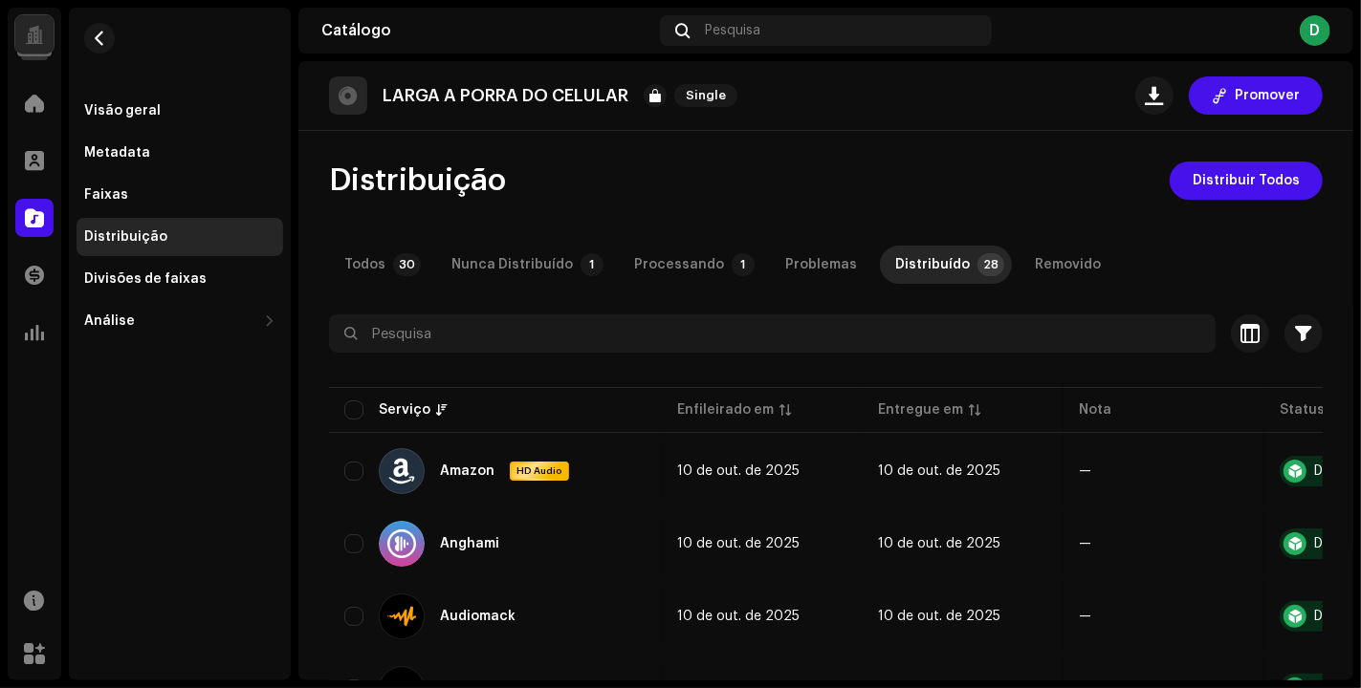
click at [57, 104] on div "Home" at bounding box center [35, 103] width 54 height 54
